Goal: Obtain resource: Download file/media

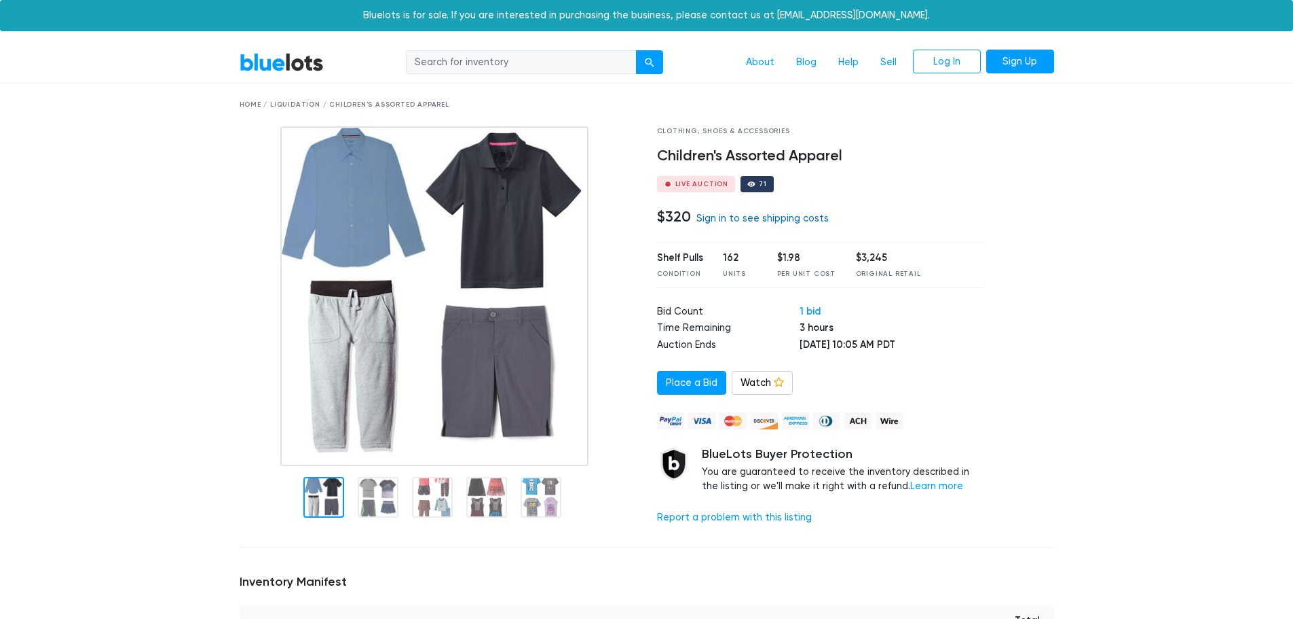
click at [752, 217] on link "Sign in to see shipping costs" at bounding box center [763, 219] width 132 height 12
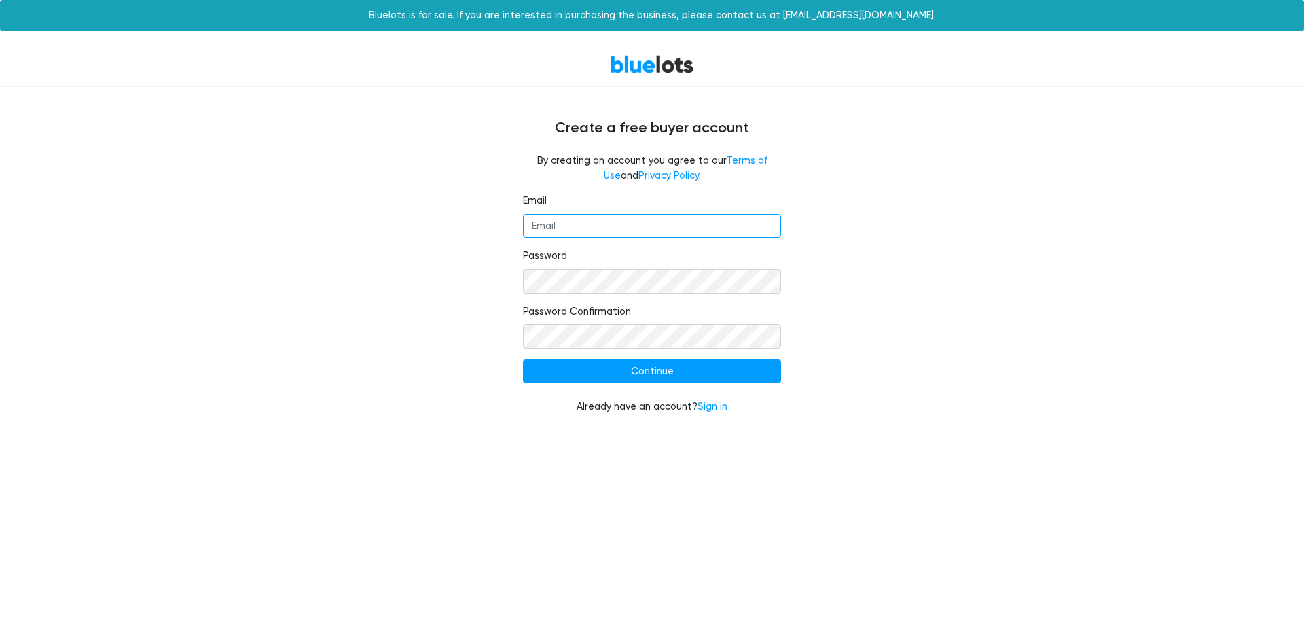
click at [581, 232] on input "Email" at bounding box center [652, 226] width 258 height 24
type input "[EMAIL_ADDRESS][DOMAIN_NAME]"
click at [523, 359] on input "Continue" at bounding box center [652, 371] width 258 height 24
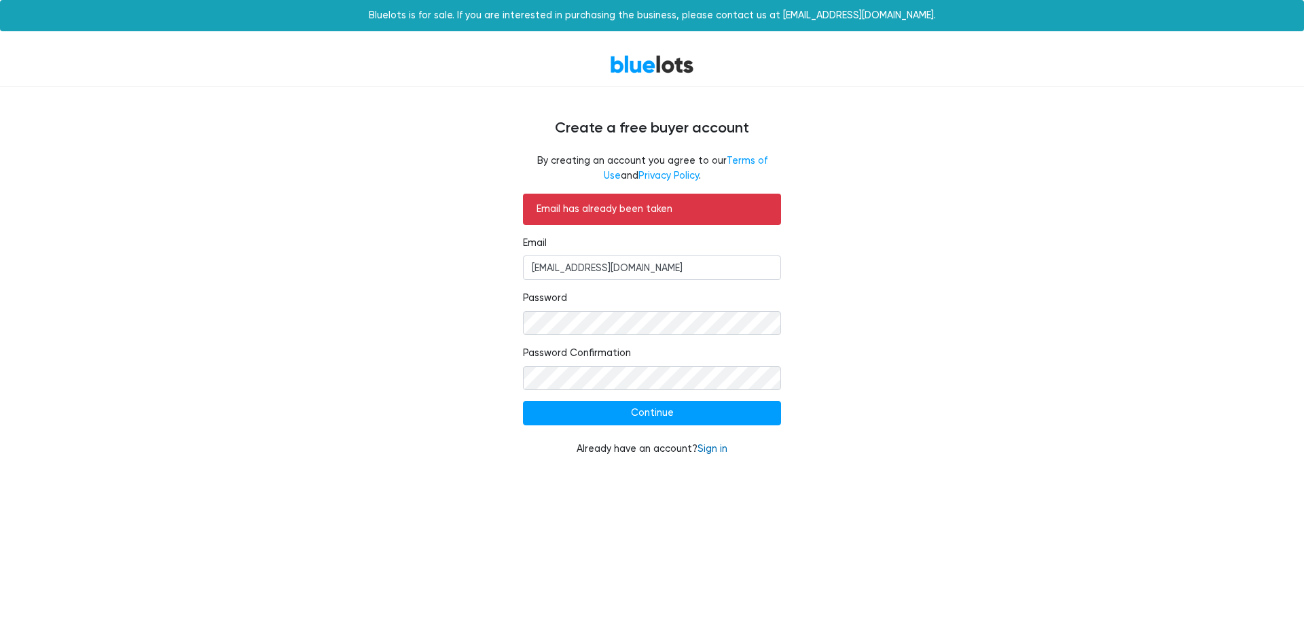
click at [719, 446] on link "Sign in" at bounding box center [712, 449] width 30 height 12
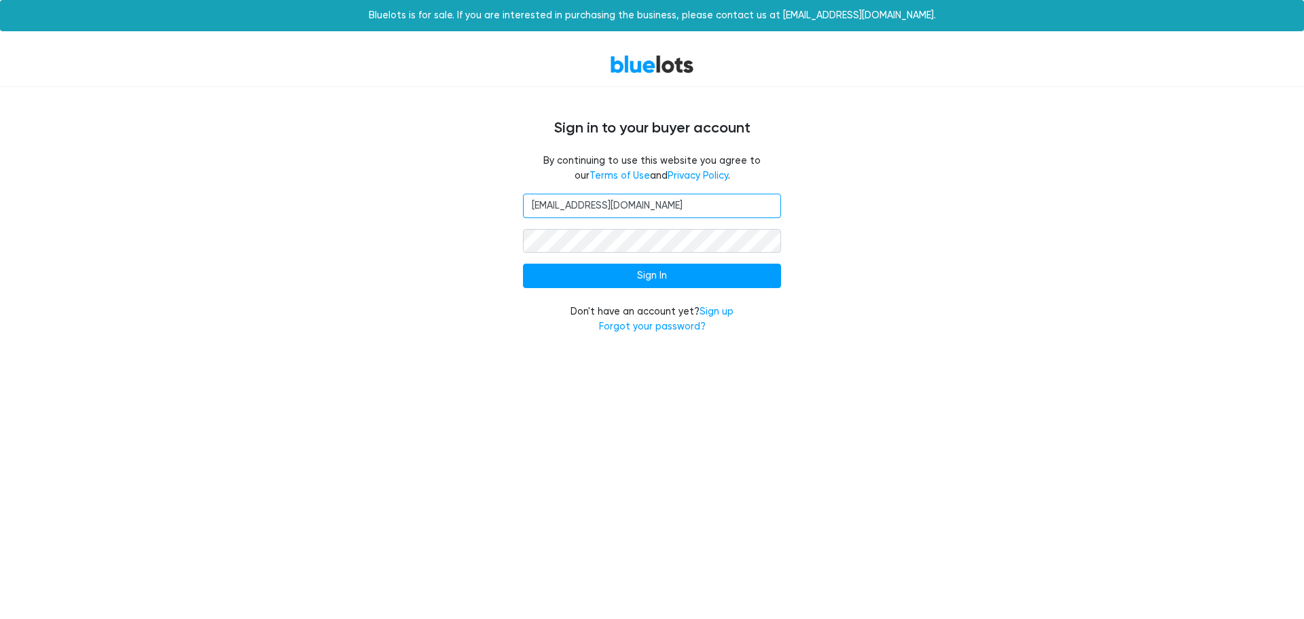
click at [689, 200] on input "[EMAIL_ADDRESS][DOMAIN_NAME]" at bounding box center [652, 206] width 258 height 24
type input "[EMAIL_ADDRESS][DOMAIN_NAME]"
click at [523, 263] on input "Sign In" at bounding box center [652, 275] width 258 height 24
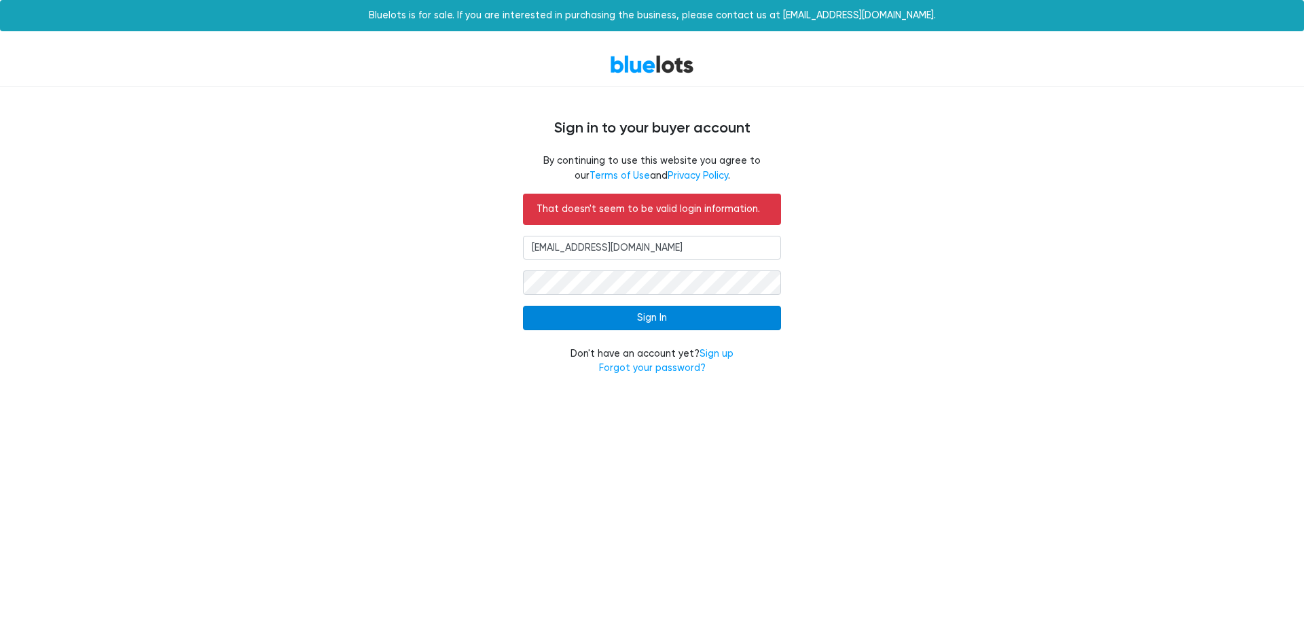
click at [678, 313] on input "Sign In" at bounding box center [652, 318] width 258 height 24
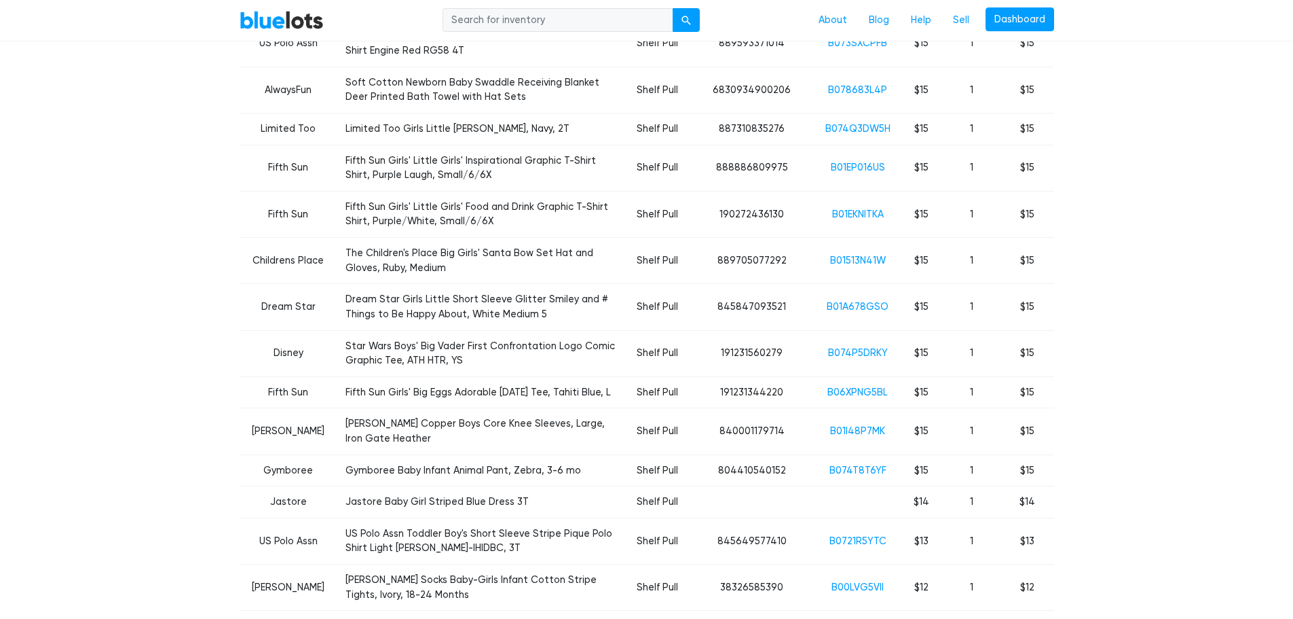
scroll to position [4549, 0]
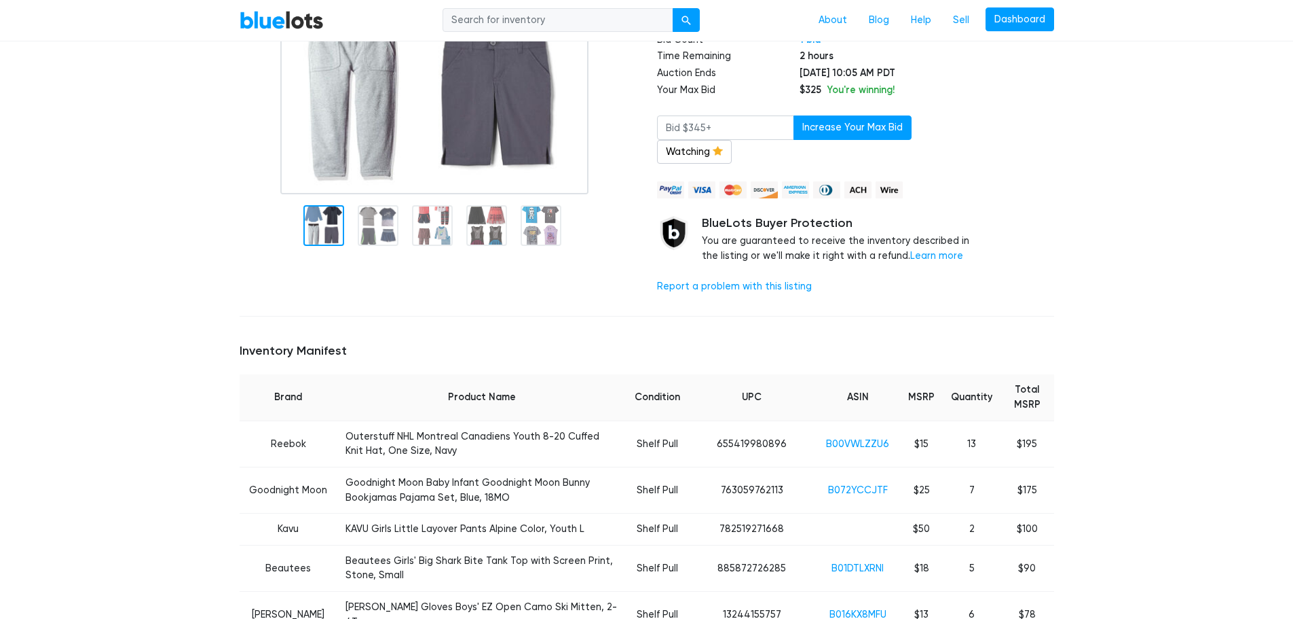
scroll to position [0, 0]
